Goal: Transaction & Acquisition: Register for event/course

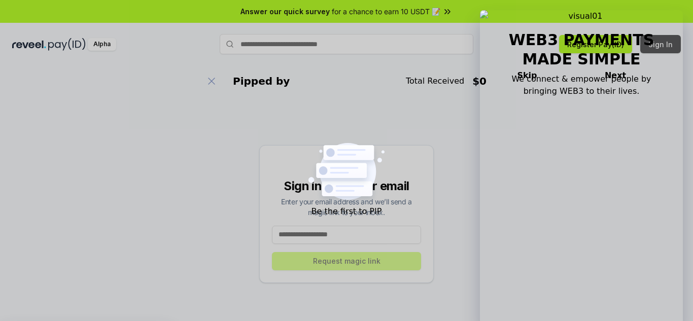
click at [655, 51] on button "Sign In" at bounding box center [661, 44] width 41 height 18
click at [581, 46] on button "Register Pay(ID)" at bounding box center [595, 44] width 73 height 18
click at [449, 10] on icon at bounding box center [448, 12] width 10 height 10
click at [97, 45] on div "Alpha" at bounding box center [102, 44] width 28 height 13
click at [674, 46] on button "Sign In" at bounding box center [661, 44] width 41 height 18
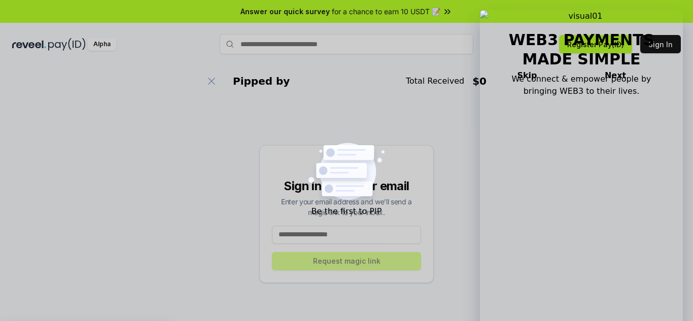
click at [352, 241] on input at bounding box center [346, 235] width 149 height 18
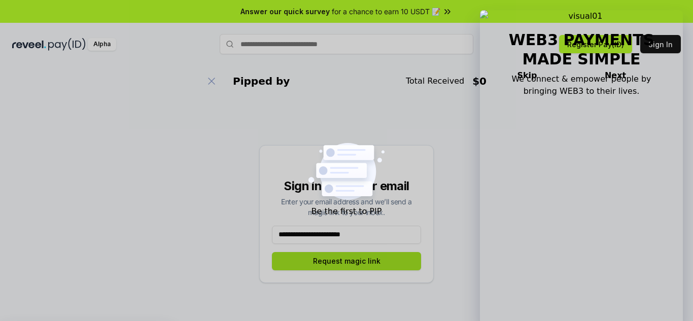
type input "**********"
click at [374, 263] on button "Request magic link" at bounding box center [346, 261] width 149 height 18
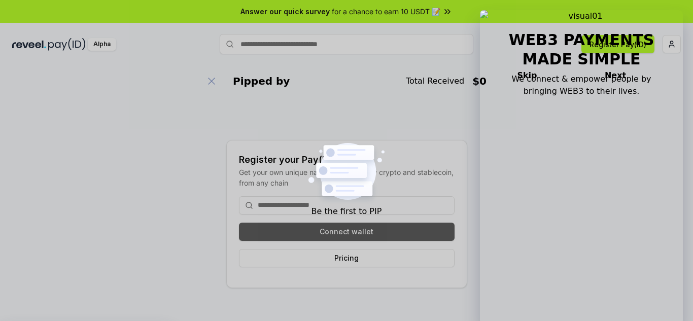
click at [335, 234] on button "Connect wallet" at bounding box center [347, 232] width 216 height 18
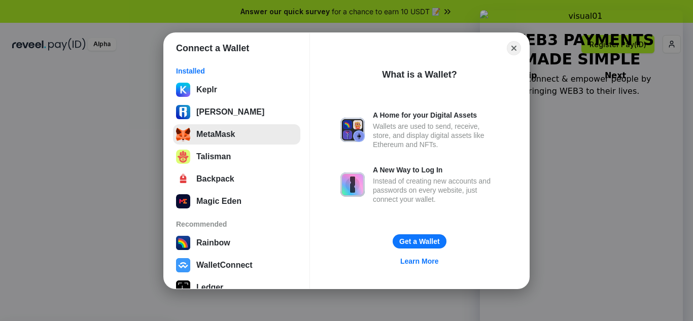
click at [234, 138] on button "MetaMask" at bounding box center [236, 134] width 127 height 20
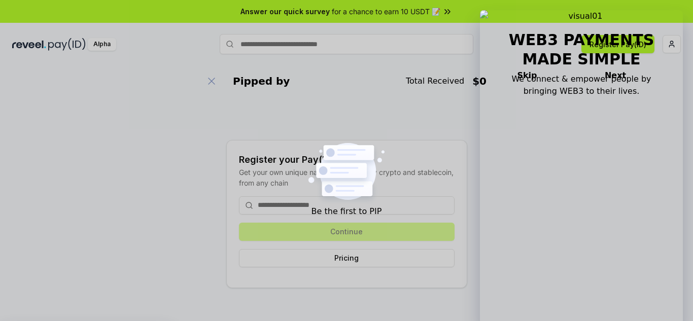
click at [311, 208] on input at bounding box center [347, 205] width 216 height 18
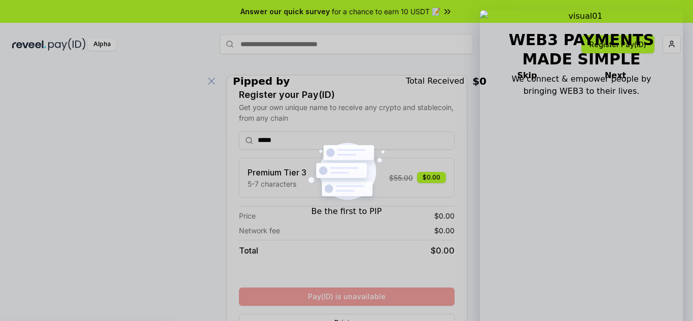
drag, startPoint x: 322, startPoint y: 140, endPoint x: 244, endPoint y: 141, distance: 78.2
click at [244, 141] on input "*****" at bounding box center [347, 140] width 216 height 18
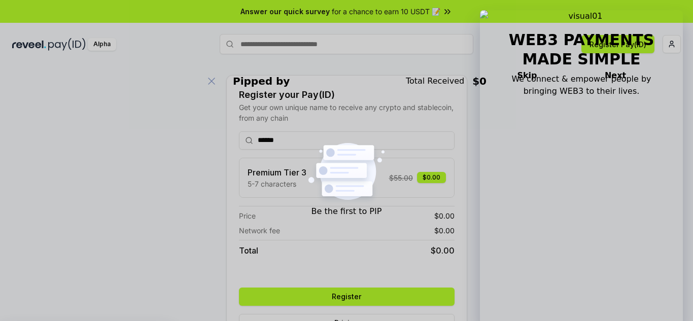
drag, startPoint x: 319, startPoint y: 141, endPoint x: 233, endPoint y: 144, distance: 85.8
click at [233, 144] on div "Register your Pay(ID) Get your own unique name to receive any crypto and stable…" at bounding box center [346, 214] width 241 height 278
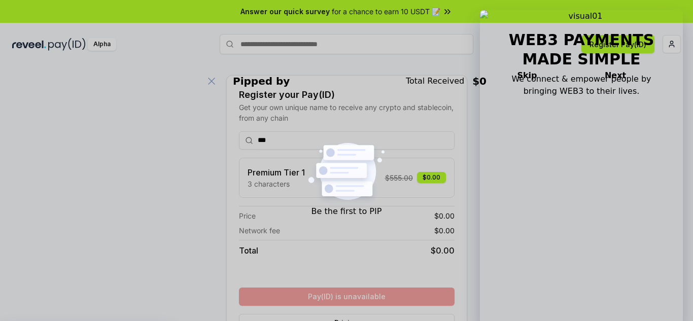
drag, startPoint x: 293, startPoint y: 136, endPoint x: 241, endPoint y: 136, distance: 52.8
click at [241, 136] on input "***" at bounding box center [347, 140] width 216 height 18
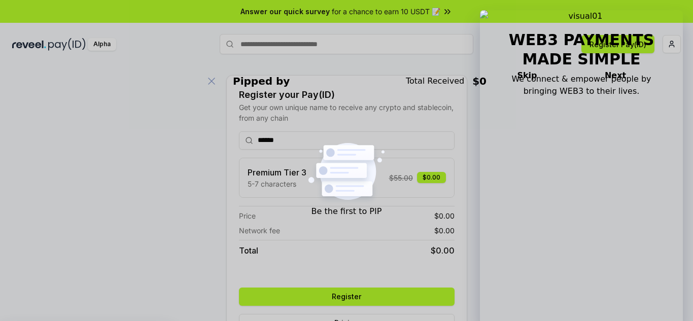
drag, startPoint x: 296, startPoint y: 137, endPoint x: 226, endPoint y: 137, distance: 69.5
click at [226, 137] on div "Register your Pay(ID) Get your own unique name to receive any crypto and stable…" at bounding box center [346, 214] width 241 height 278
type input "********"
click at [380, 300] on button "Register" at bounding box center [347, 297] width 216 height 18
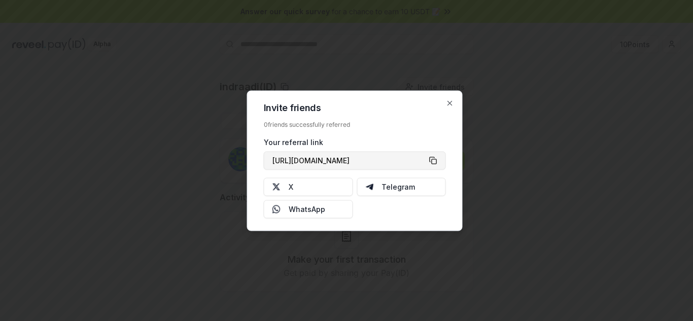
click at [434, 160] on button "https://reveel.id/refer/indraadi" at bounding box center [355, 160] width 182 height 18
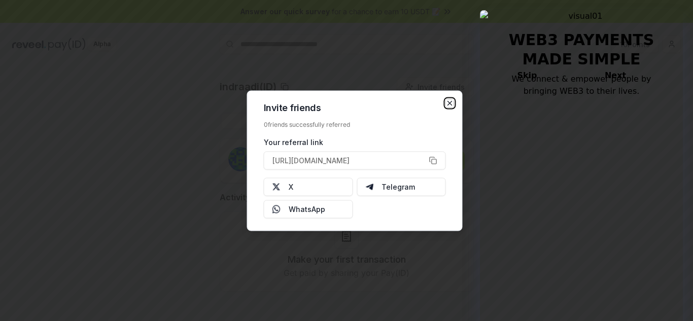
click at [448, 106] on icon "button" at bounding box center [450, 103] width 8 height 8
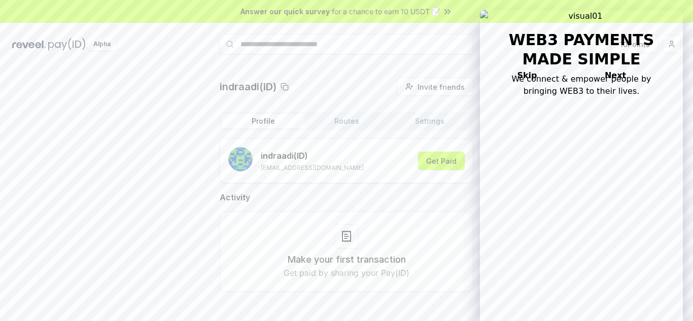
click at [354, 124] on button "Routes" at bounding box center [346, 121] width 83 height 14
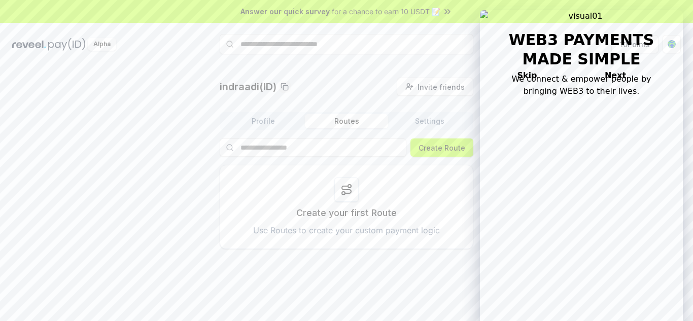
click at [442, 118] on button "Settings" at bounding box center [429, 121] width 83 height 14
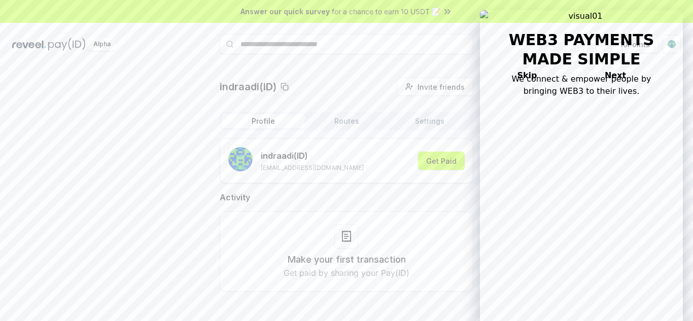
click at [254, 118] on button "Profile" at bounding box center [263, 121] width 83 height 14
click at [435, 163] on button "Get Paid" at bounding box center [441, 161] width 47 height 18
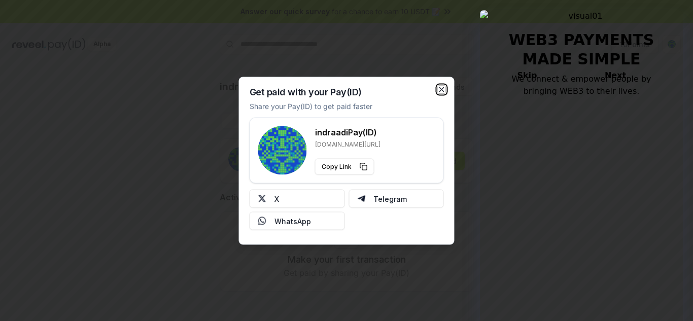
click at [440, 87] on icon "button" at bounding box center [442, 89] width 8 height 8
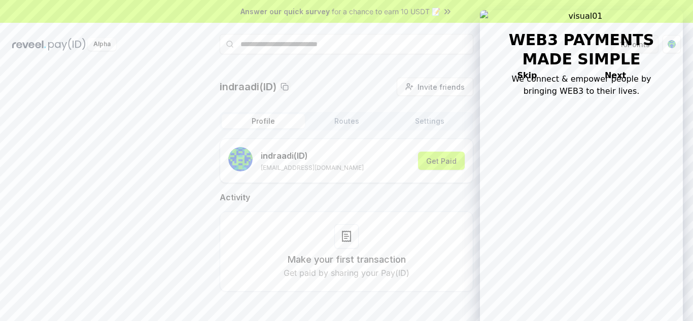
click at [634, 41] on button "10 Points" at bounding box center [635, 44] width 47 height 18
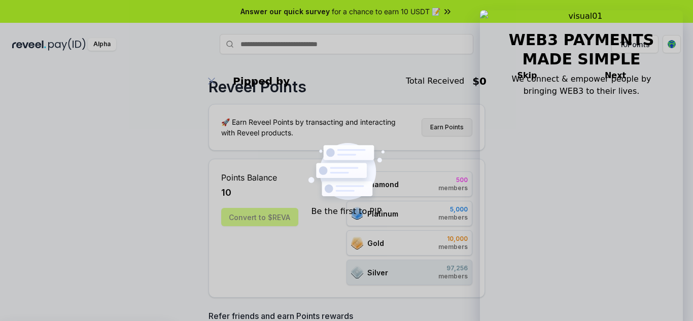
click at [449, 128] on button "Earn Points" at bounding box center [447, 127] width 51 height 18
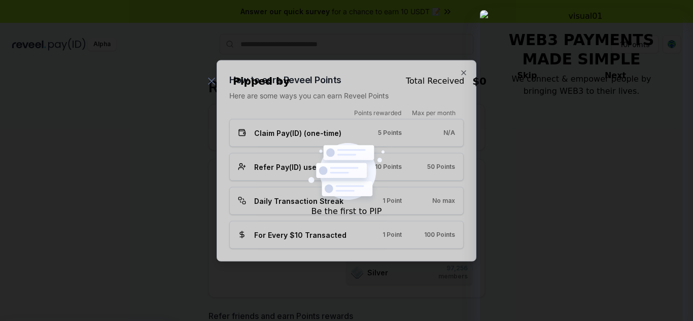
click at [418, 203] on div "Daily Transaction Streak 1 Point No max" at bounding box center [346, 200] width 217 height 11
click at [345, 198] on div "Daily Transaction Streak" at bounding box center [293, 200] width 111 height 11
click at [464, 76] on icon "button" at bounding box center [464, 73] width 8 height 8
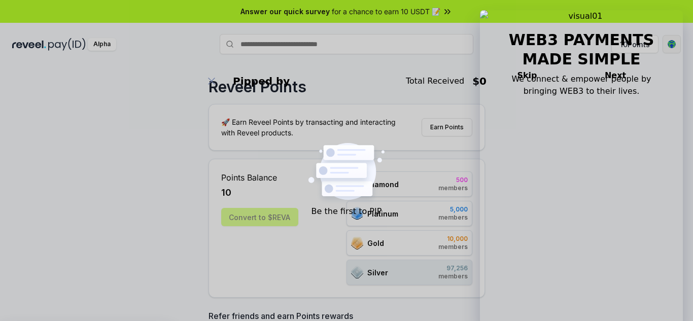
click at [675, 43] on html "Answer our quick survey for a chance to earn 10 USDT 📝 Alpha 10 Points Reveel P…" at bounding box center [346, 160] width 693 height 321
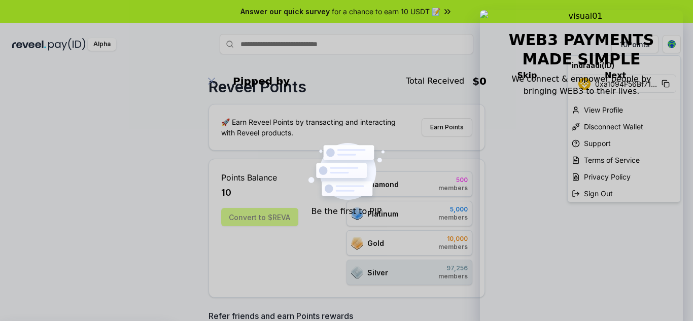
click at [525, 123] on html "Answer our quick survey for a chance to earn 10 USDT 📝 Alpha 10 Points Reveel P…" at bounding box center [346, 160] width 693 height 321
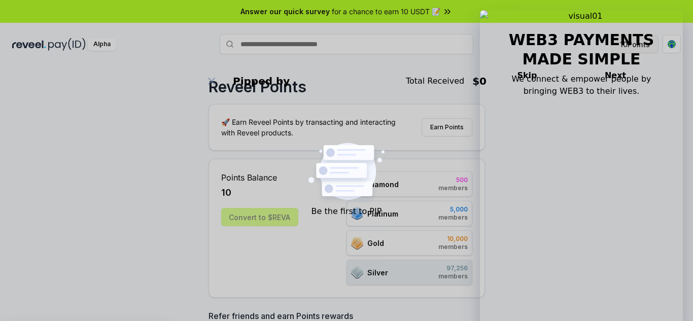
click at [645, 48] on button "10 Points" at bounding box center [635, 44] width 47 height 18
click at [426, 191] on div "Diamond 500 members" at bounding box center [410, 184] width 126 height 25
click at [275, 219] on div "Convert to $REVA" at bounding box center [259, 217] width 77 height 18
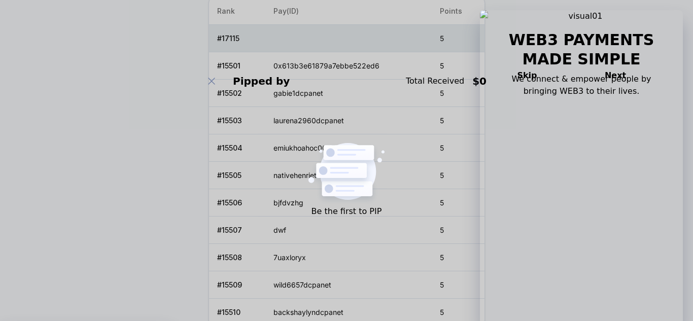
scroll to position [352, 0]
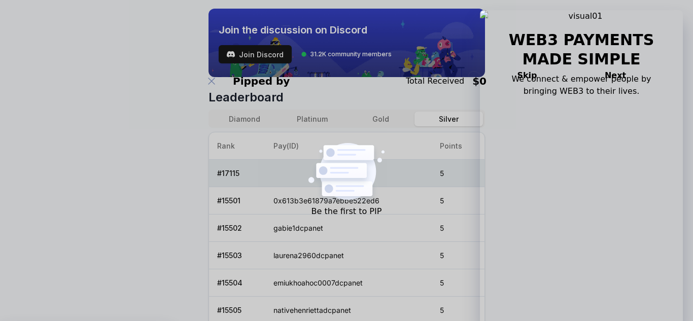
click at [245, 119] on button "Diamond" at bounding box center [245, 119] width 68 height 15
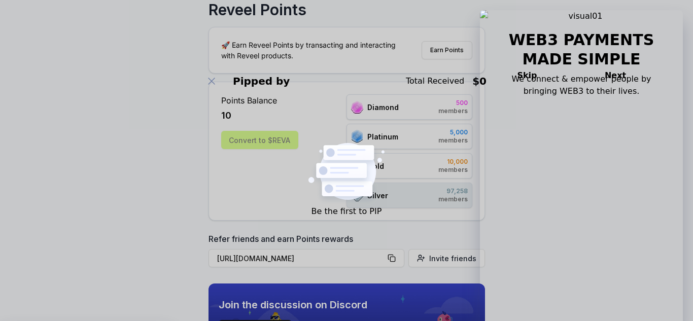
scroll to position [0, 0]
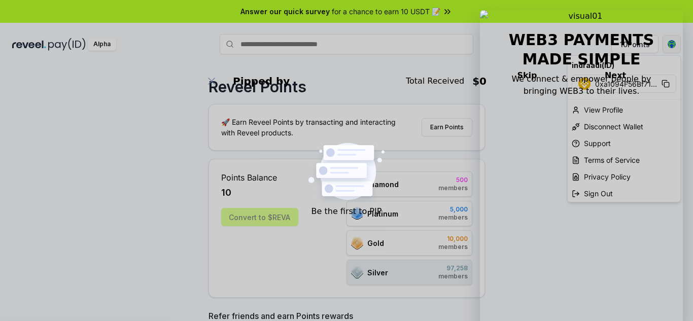
click at [671, 47] on html "Answer our quick survey for a chance to earn 10 USDT 📝 Alpha 10 Points Reveel P…" at bounding box center [346, 160] width 693 height 321
click at [620, 104] on div "View Profile" at bounding box center [624, 110] width 113 height 17
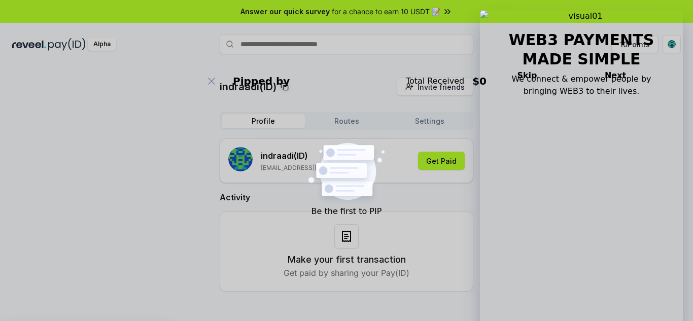
click at [275, 42] on input "text" at bounding box center [347, 44] width 254 height 20
